Goal: Transaction & Acquisition: Purchase product/service

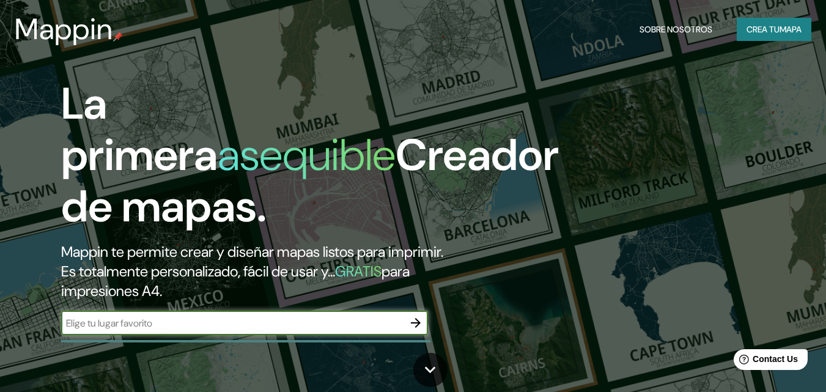
click at [414, 323] on icon "button" at bounding box center [416, 323] width 10 height 10
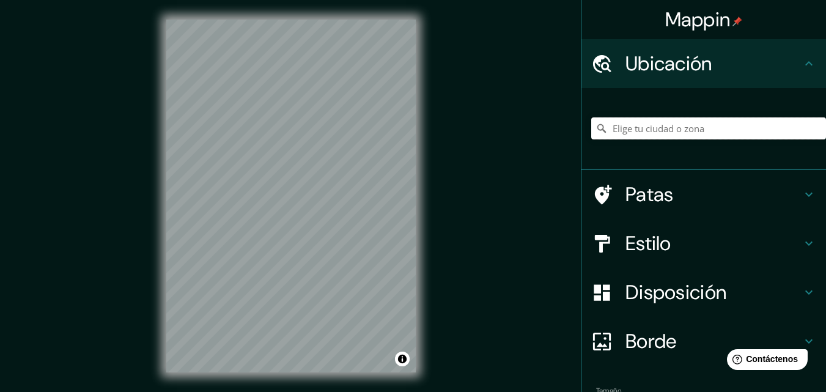
click at [673, 131] on input "Elige tu ciudad o zona" at bounding box center [708, 128] width 235 height 22
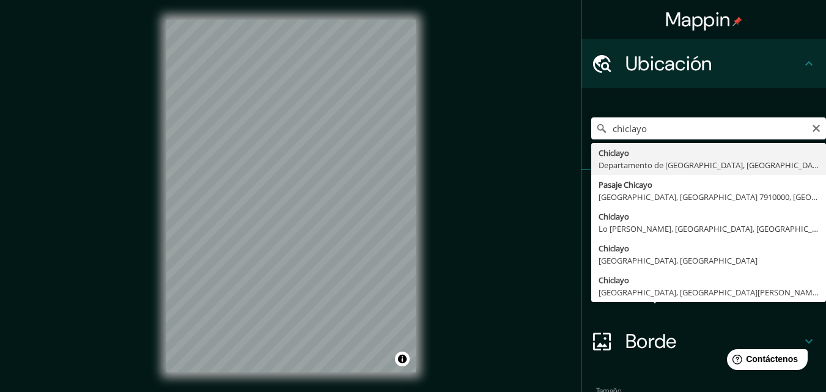
type input "Chiclayo, Departamento de [GEOGRAPHIC_DATA], [GEOGRAPHIC_DATA]"
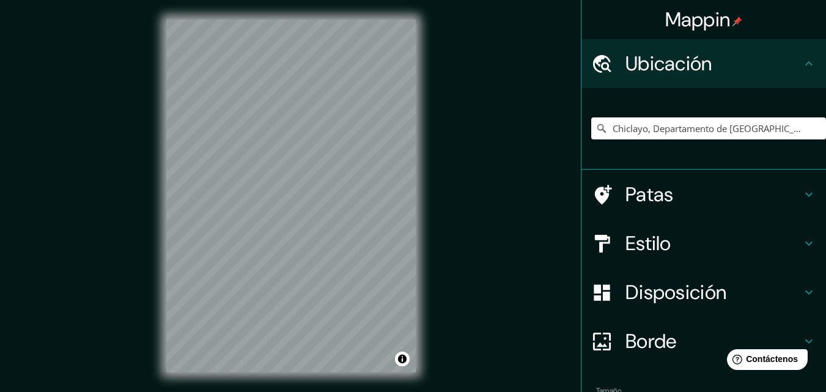
click at [665, 192] on h4 "Patas" at bounding box center [713, 194] width 176 height 24
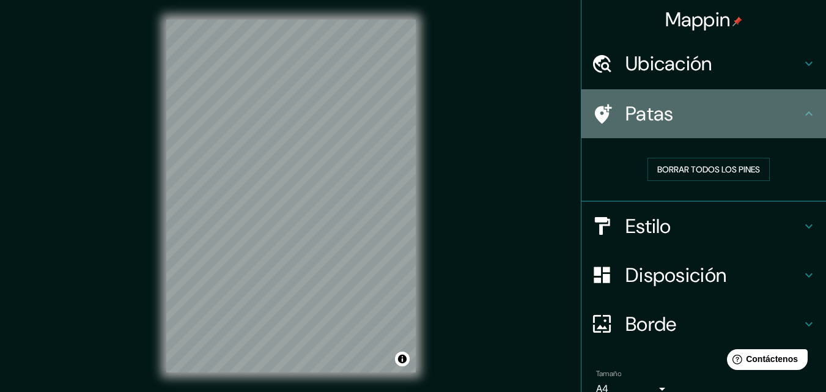
click at [740, 106] on h4 "Patas" at bounding box center [713, 113] width 176 height 24
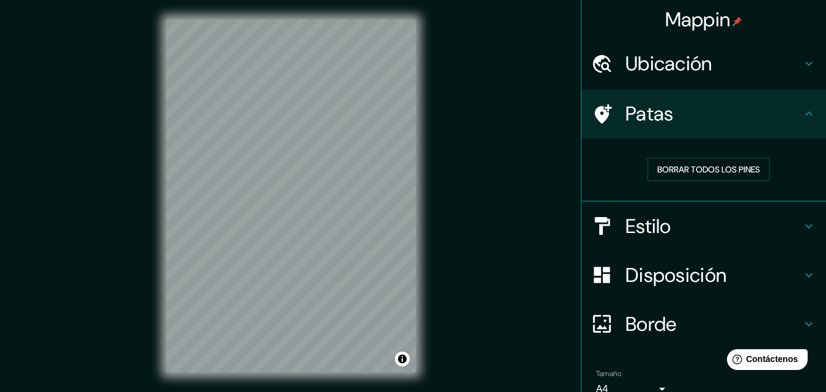
click at [699, 229] on h4 "Estilo" at bounding box center [713, 226] width 176 height 24
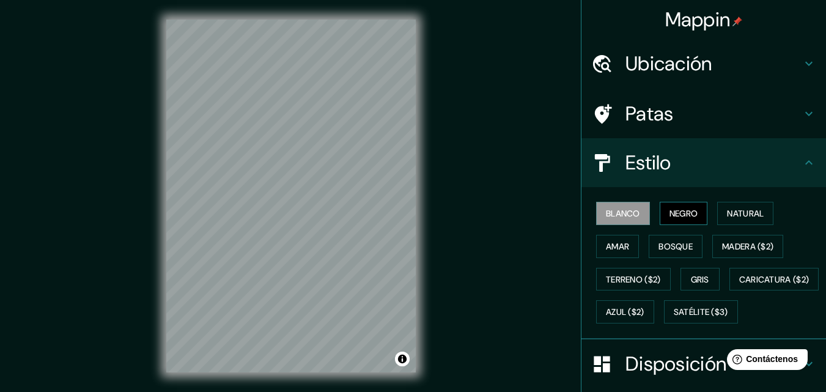
click at [684, 216] on font "Negro" at bounding box center [683, 213] width 29 height 11
click at [238, 101] on div "Mappin Ubicación Chiclayo, Departamento de [GEOGRAPHIC_DATA], [GEOGRAPHIC_DATA]…" at bounding box center [413, 205] width 826 height 411
